Goal: Check status: Check status

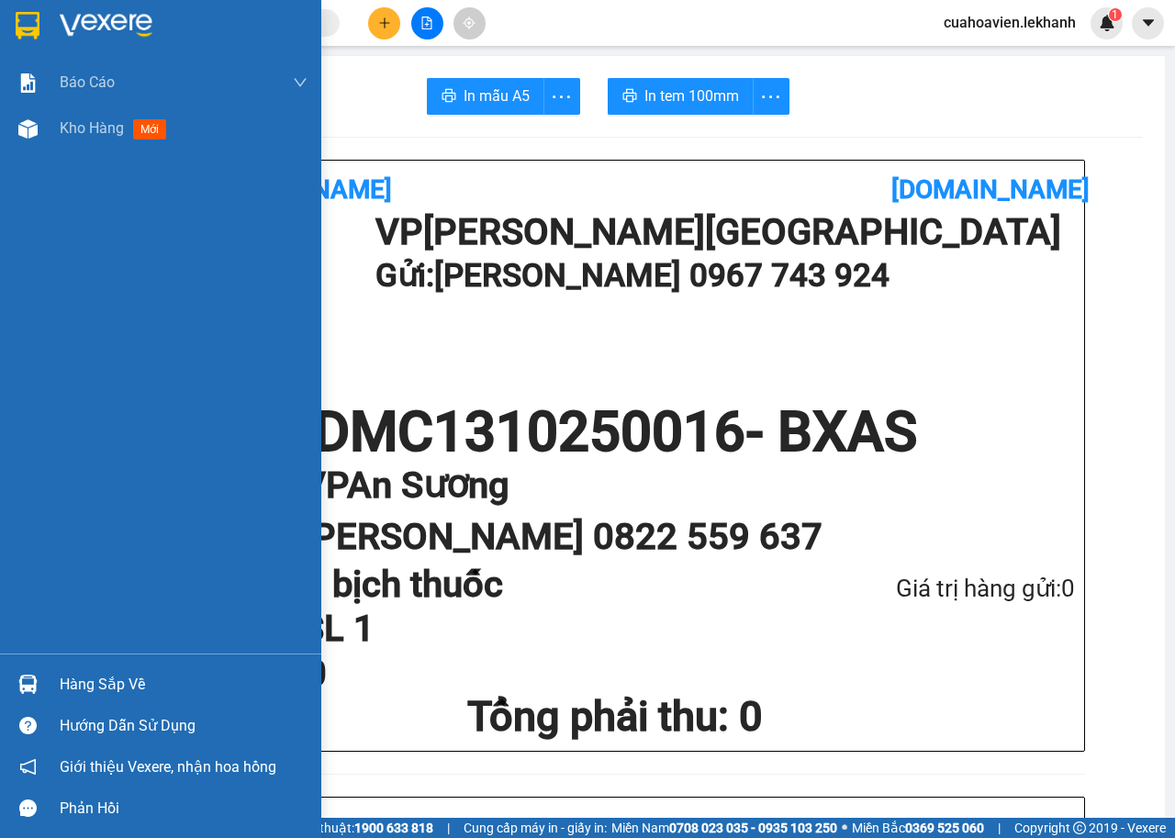
click at [96, 215] on div "Báo cáo Báo cáo dòng tiền (nhân viên) Doanh số tạo đơn theo VP gửi (nhân viên) …" at bounding box center [160, 357] width 321 height 594
click at [81, 118] on div "Kho hàng mới" at bounding box center [117, 128] width 115 height 23
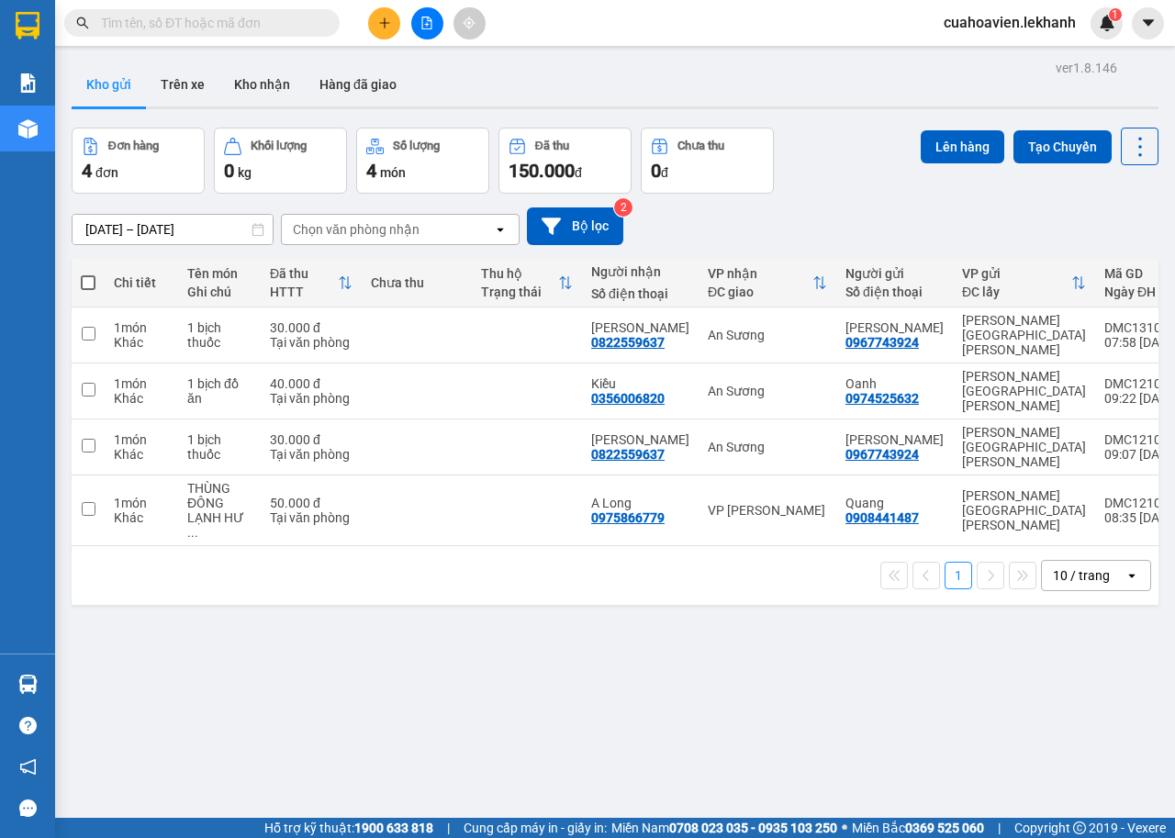
click at [90, 231] on input "[DATE] – [DATE]" at bounding box center [173, 229] width 200 height 29
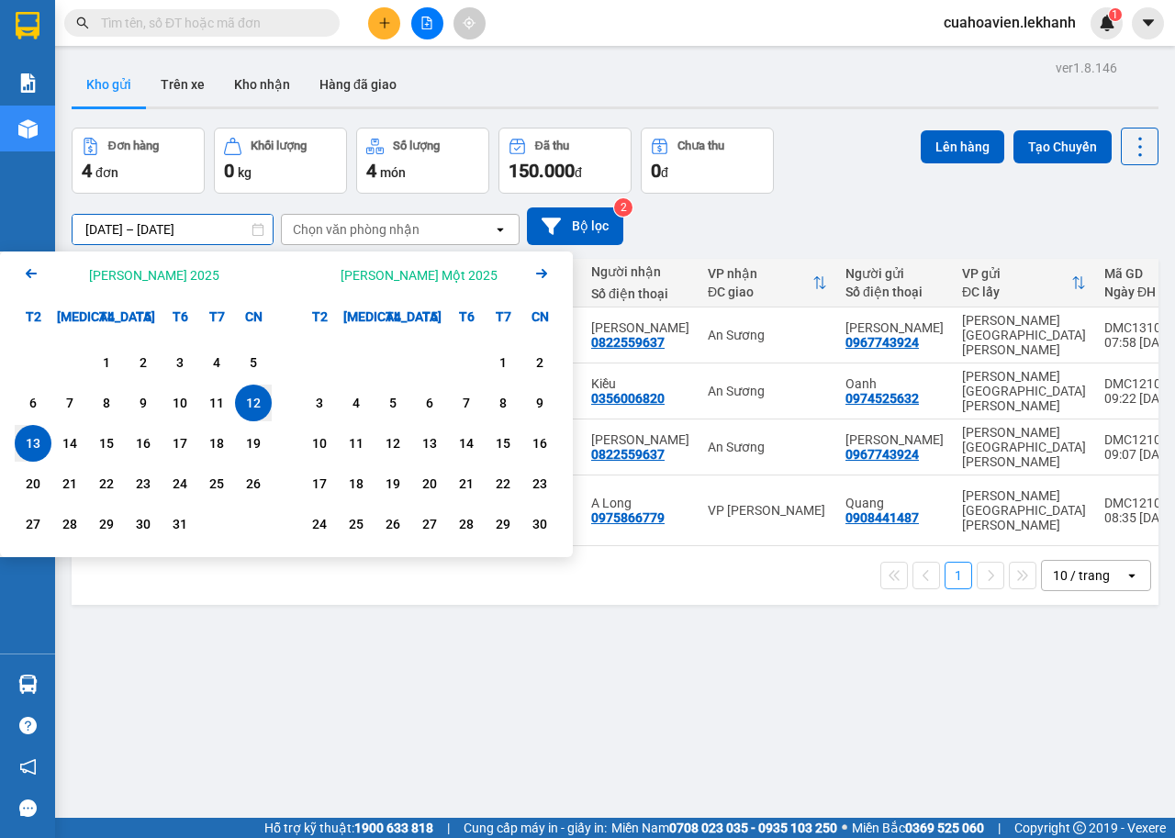
click at [42, 443] on div "13" at bounding box center [33, 443] width 26 height 22
click at [38, 439] on div "13" at bounding box center [33, 443] width 26 height 22
type input "[DATE] – [DATE]"
